Goal: Task Accomplishment & Management: Manage account settings

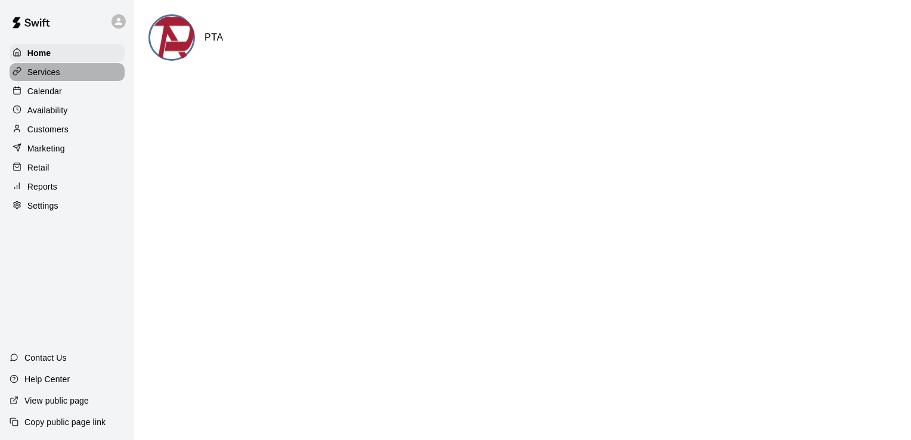
click at [48, 77] on p "Services" at bounding box center [43, 72] width 33 height 12
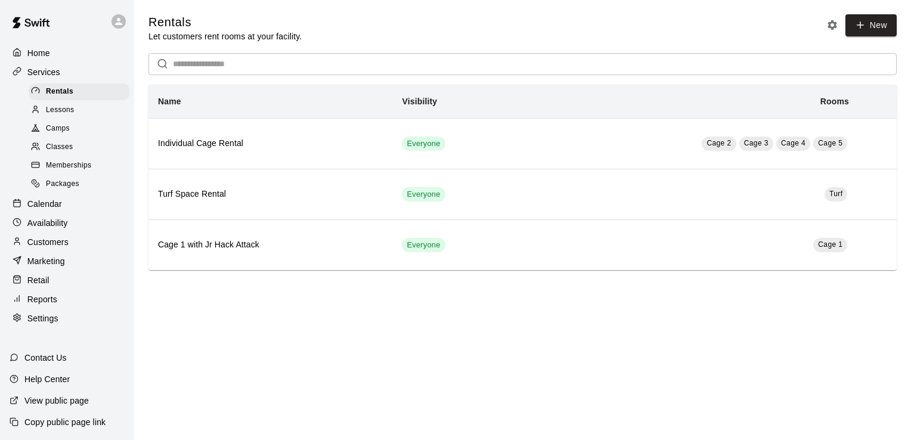
click at [60, 116] on span "Lessons" at bounding box center [60, 110] width 29 height 12
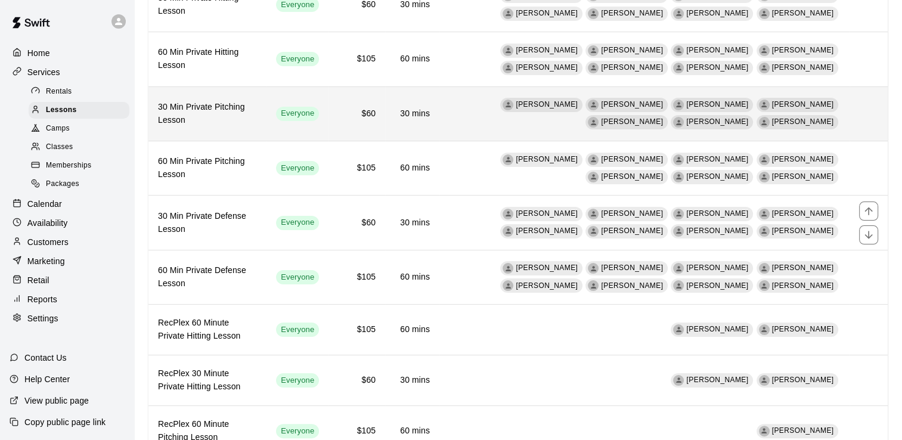
scroll to position [162, 0]
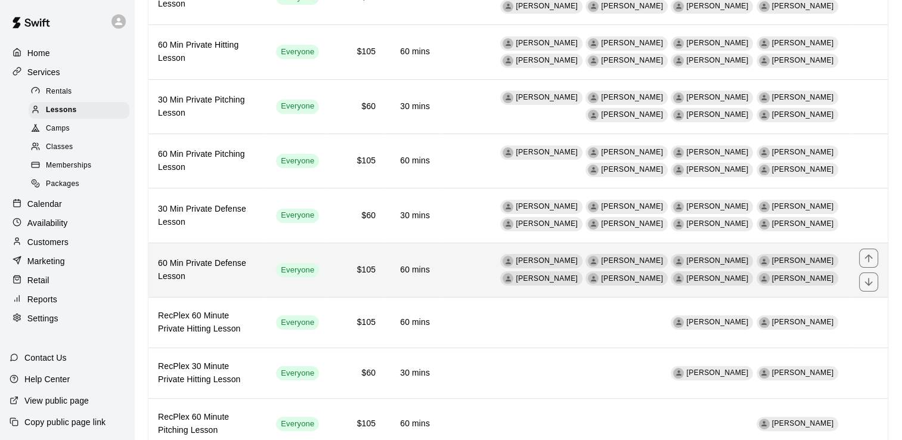
click at [579, 282] on td "[PERSON_NAME] [PERSON_NAME] [PERSON_NAME] [PERSON_NAME] [PERSON_NAME] [PERSON_N…" at bounding box center [645, 270] width 410 height 54
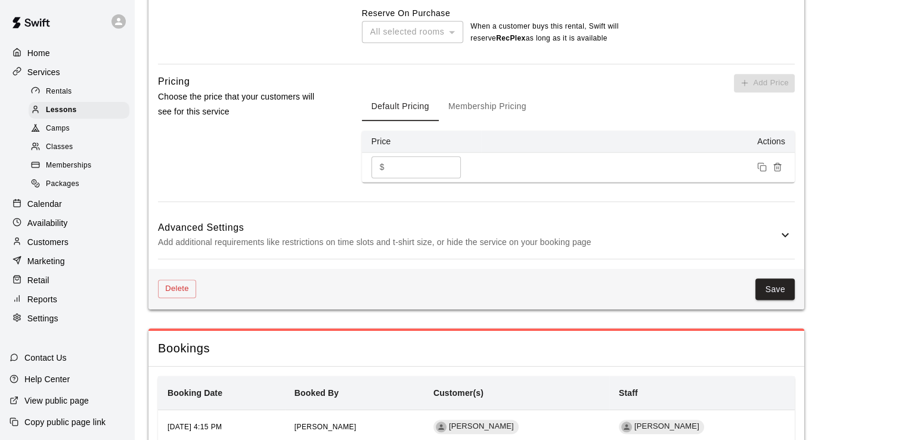
scroll to position [1117, 0]
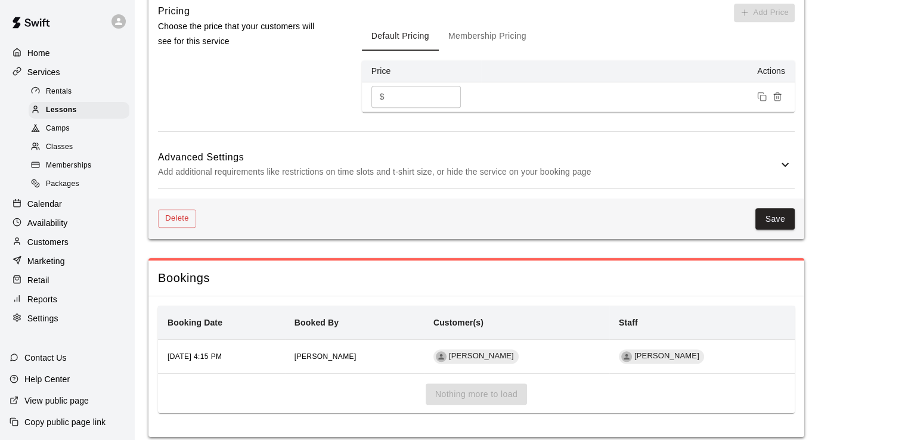
click at [248, 306] on th "Booking Date" at bounding box center [221, 323] width 127 height 34
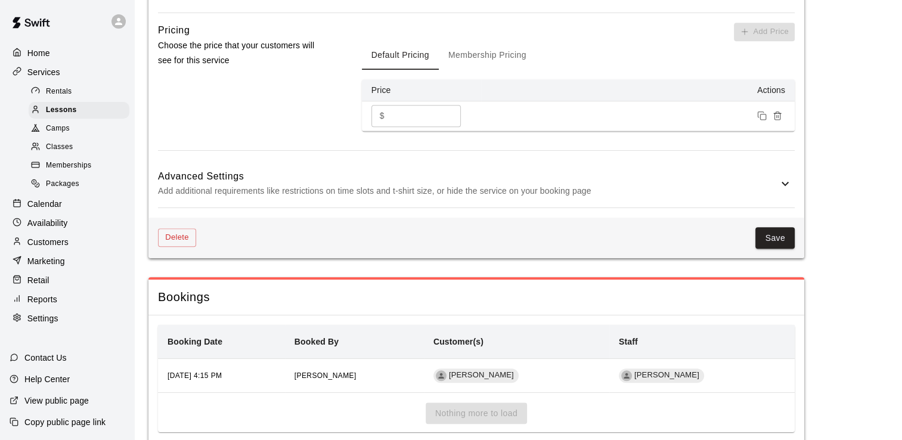
scroll to position [1102, 0]
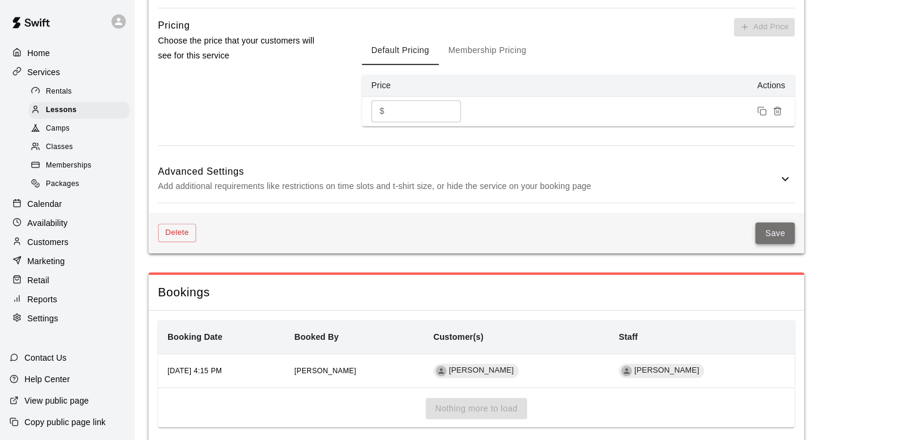
click at [781, 222] on button "Save" at bounding box center [775, 233] width 39 height 22
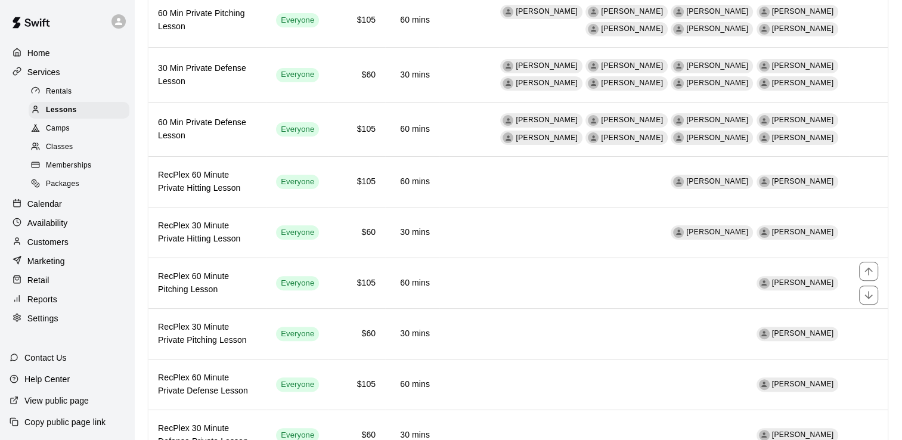
scroll to position [350, 0]
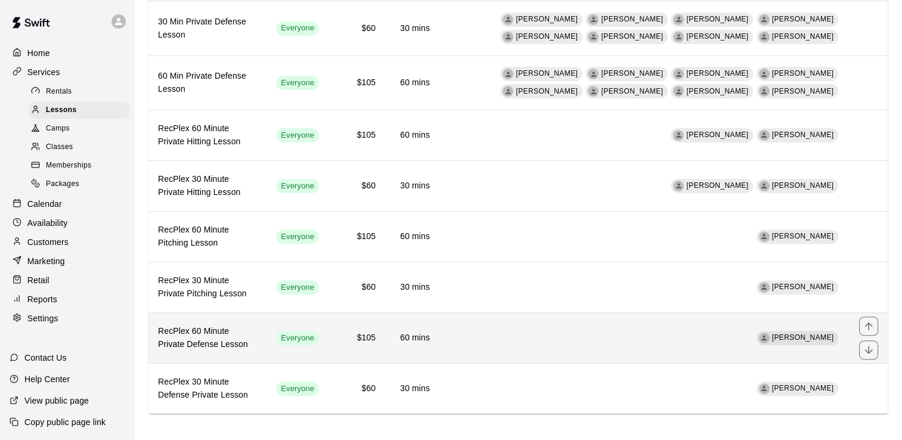
click at [246, 341] on h6 "RecPlex 60 Minute Private Defense Lesson" at bounding box center [207, 338] width 99 height 26
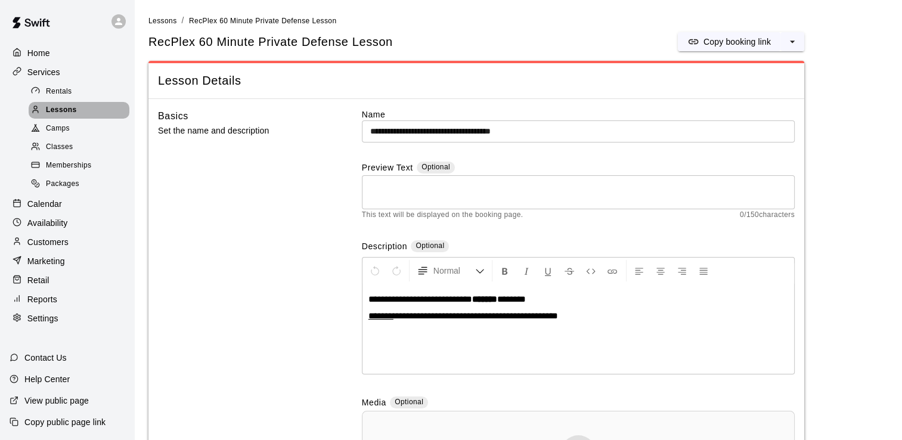
click at [61, 113] on span "Lessons" at bounding box center [61, 110] width 31 height 12
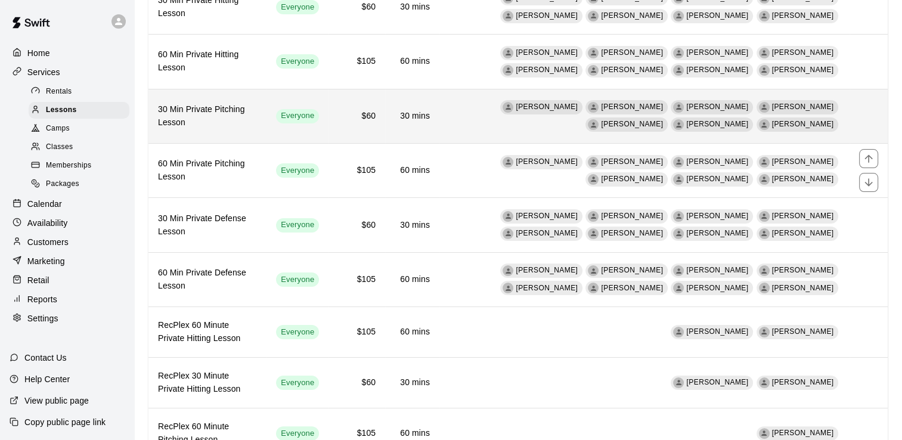
scroll to position [153, 0]
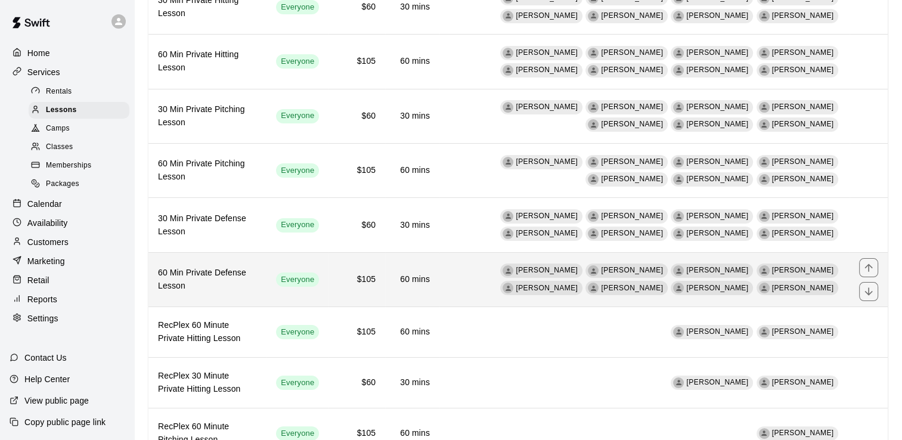
click at [238, 284] on h6 "60 Min Private Defense Lesson" at bounding box center [207, 280] width 99 height 26
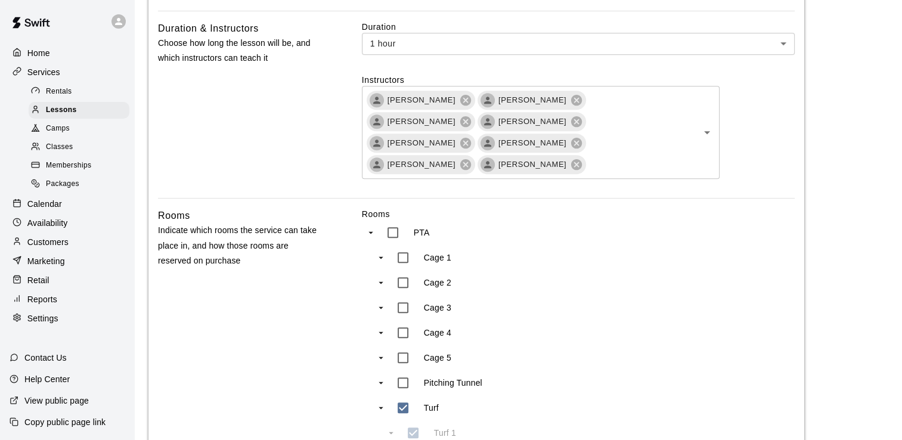
scroll to position [492, 0]
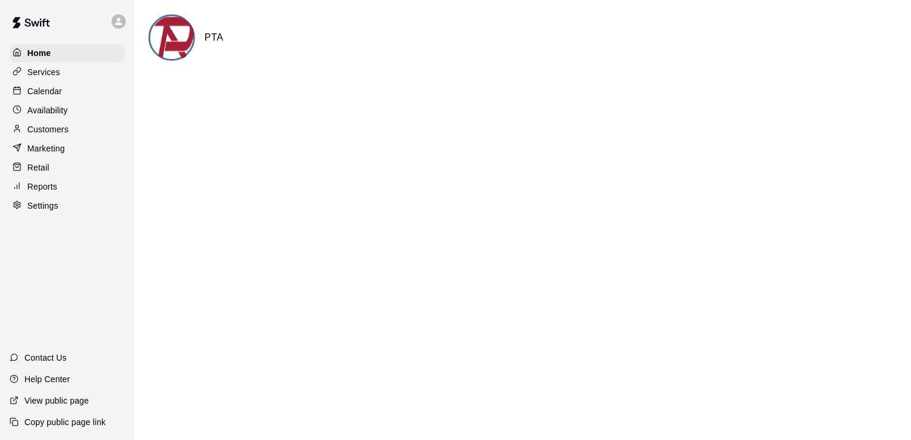
click at [45, 92] on p "Calendar" at bounding box center [44, 91] width 35 height 12
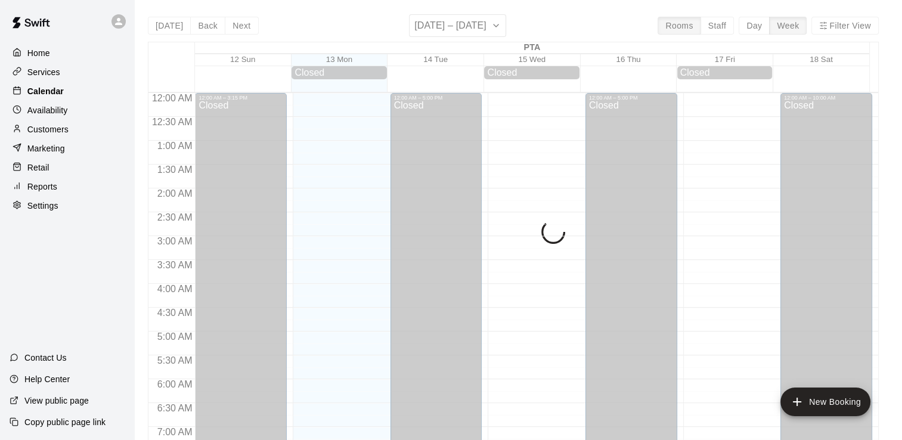
scroll to position [734, 0]
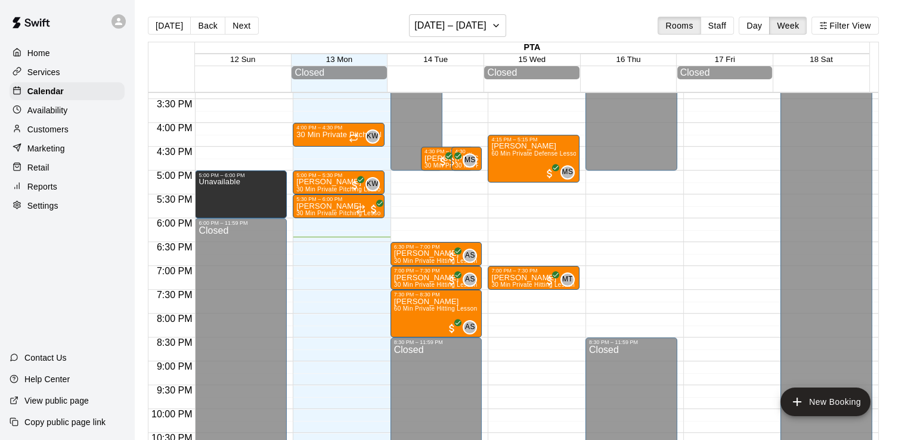
click at [39, 114] on p "Availability" at bounding box center [47, 110] width 41 height 12
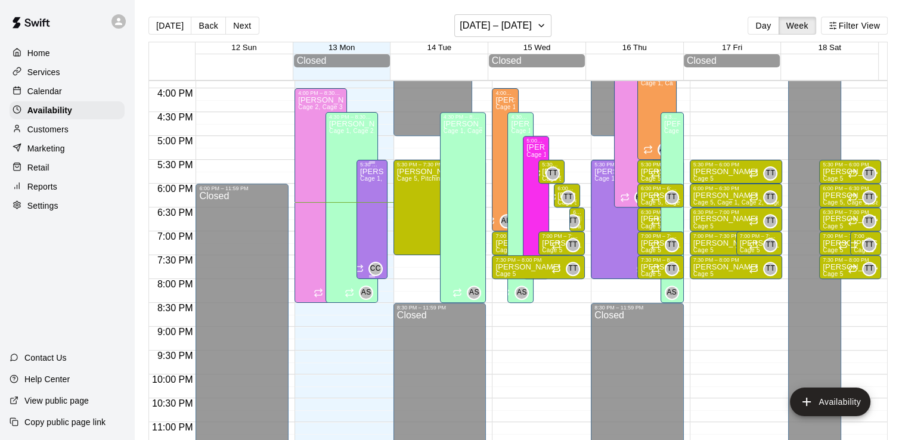
scroll to position [761, 0]
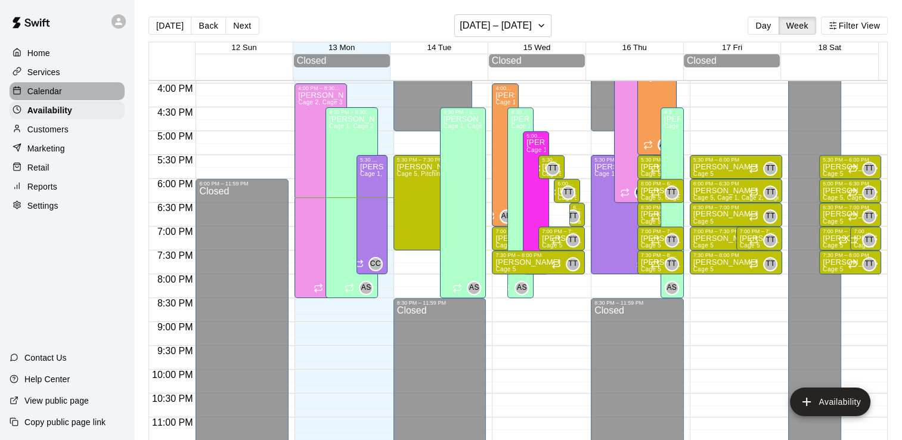
click at [52, 94] on p "Calendar" at bounding box center [44, 91] width 35 height 12
